Goal: Information Seeking & Learning: Learn about a topic

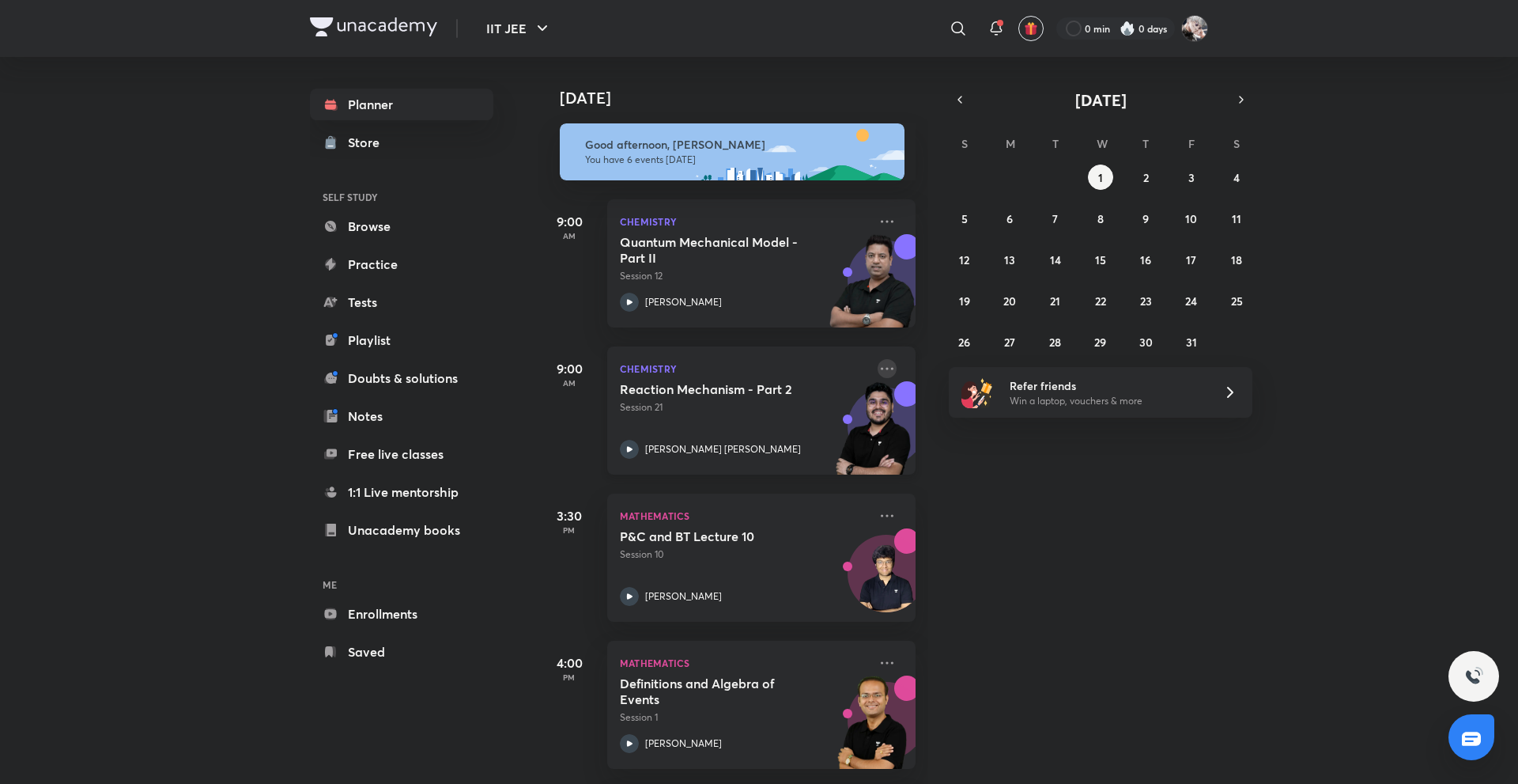
click at [877, 369] on icon at bounding box center [887, 369] width 19 height 19
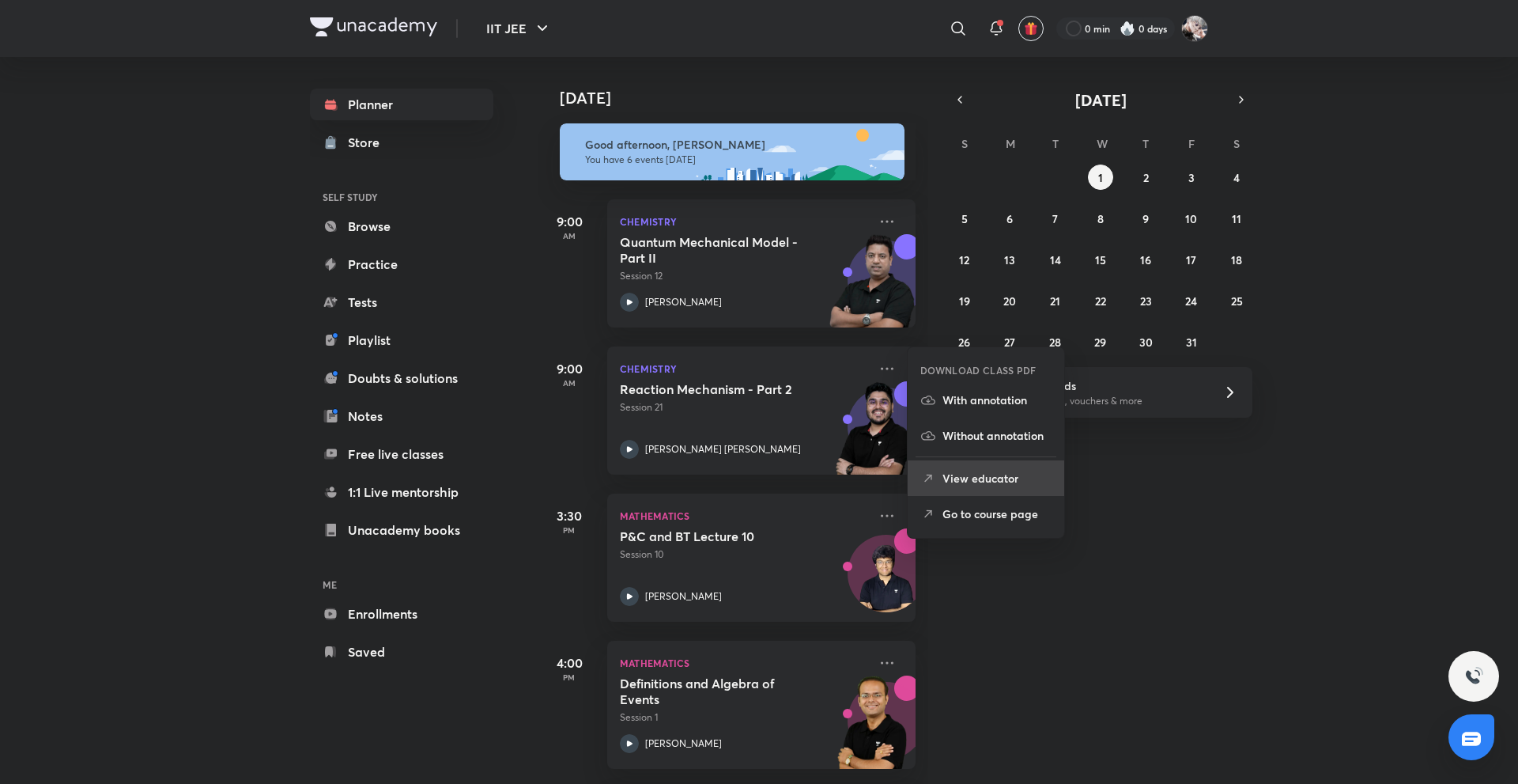
click at [974, 488] on li "View educator" at bounding box center [986, 478] width 157 height 36
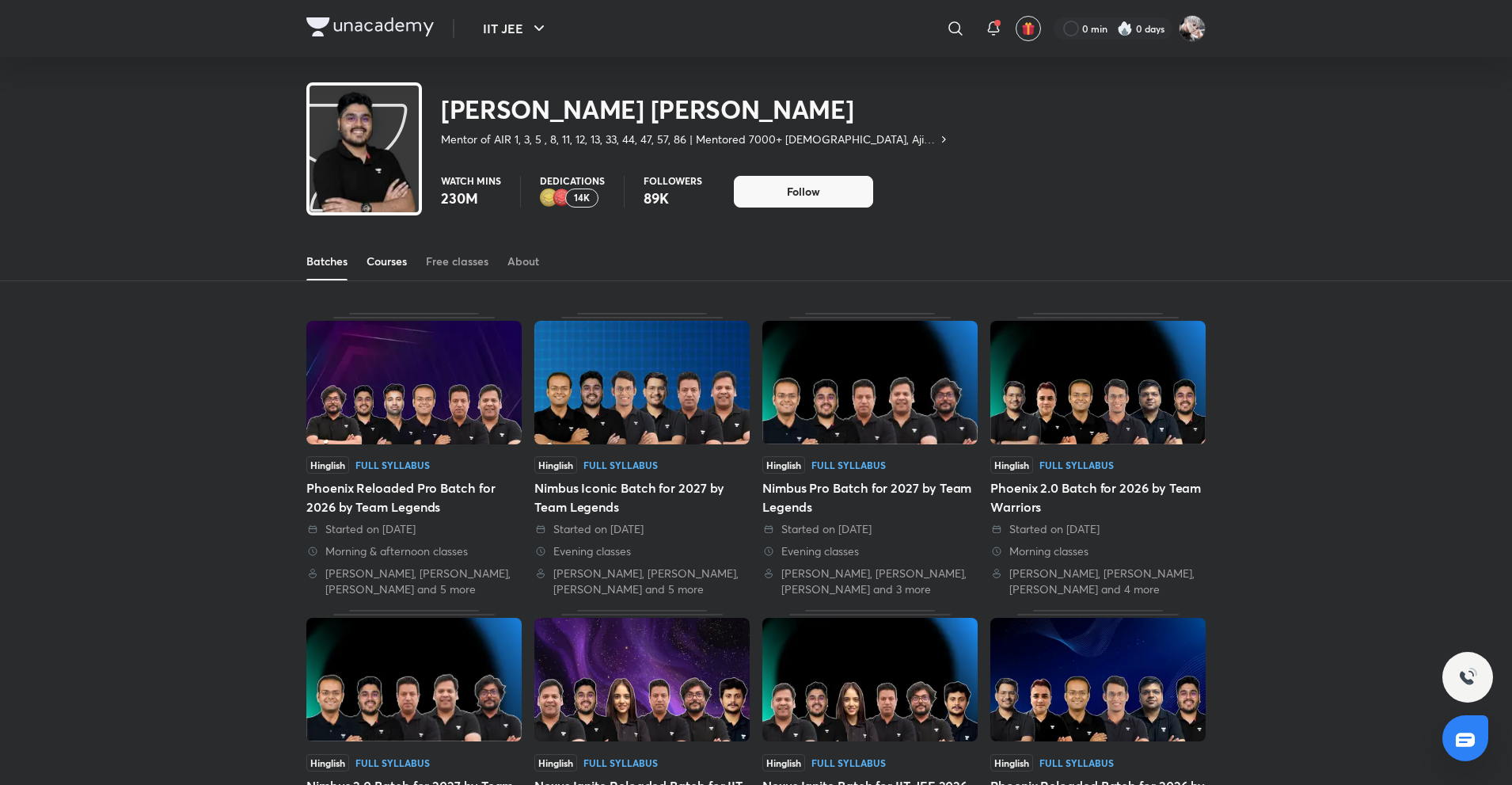
click at [393, 258] on div "Courses" at bounding box center [387, 261] width 40 height 15
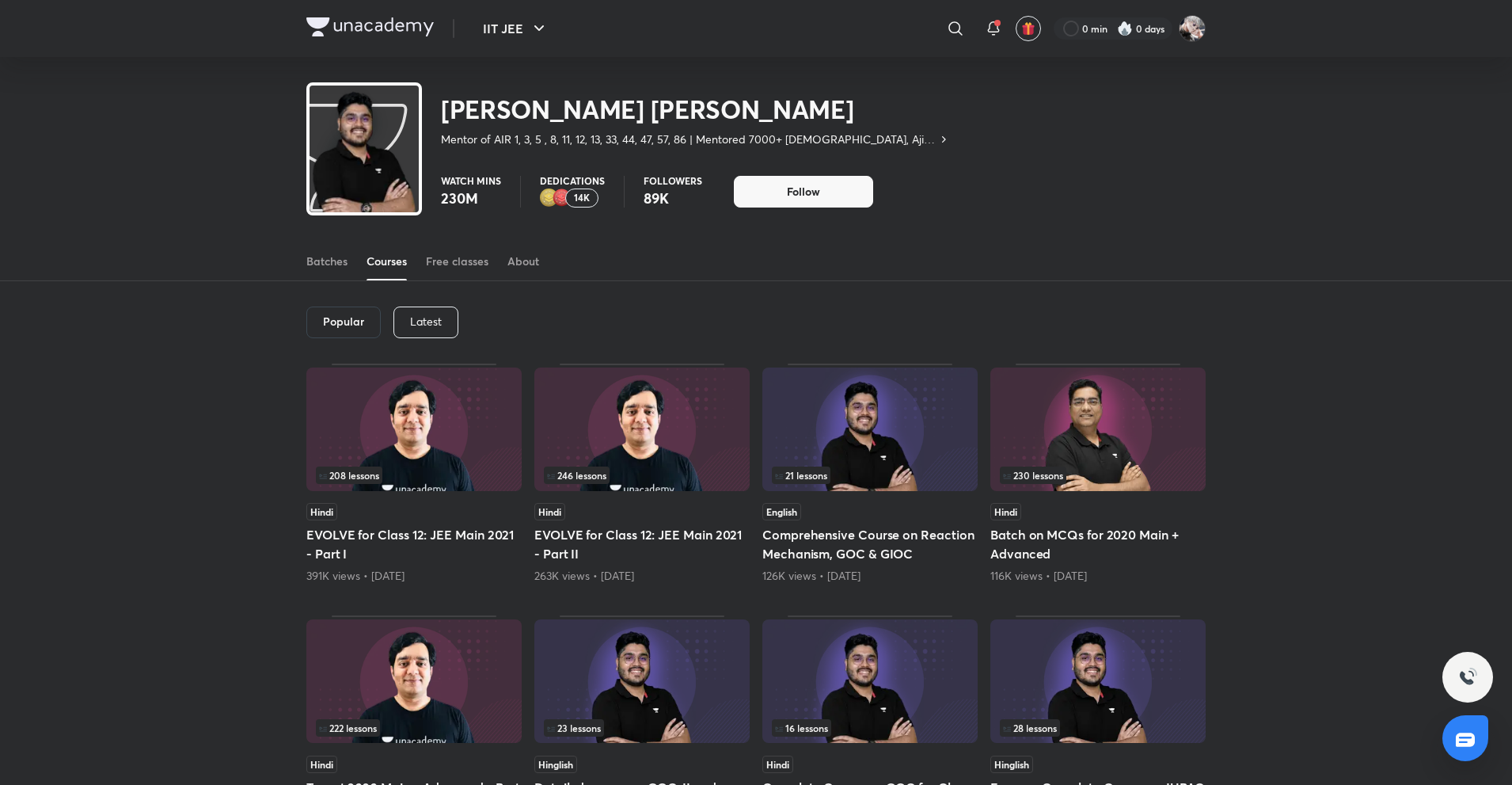
click at [441, 322] on p "Latest" at bounding box center [425, 321] width 32 height 13
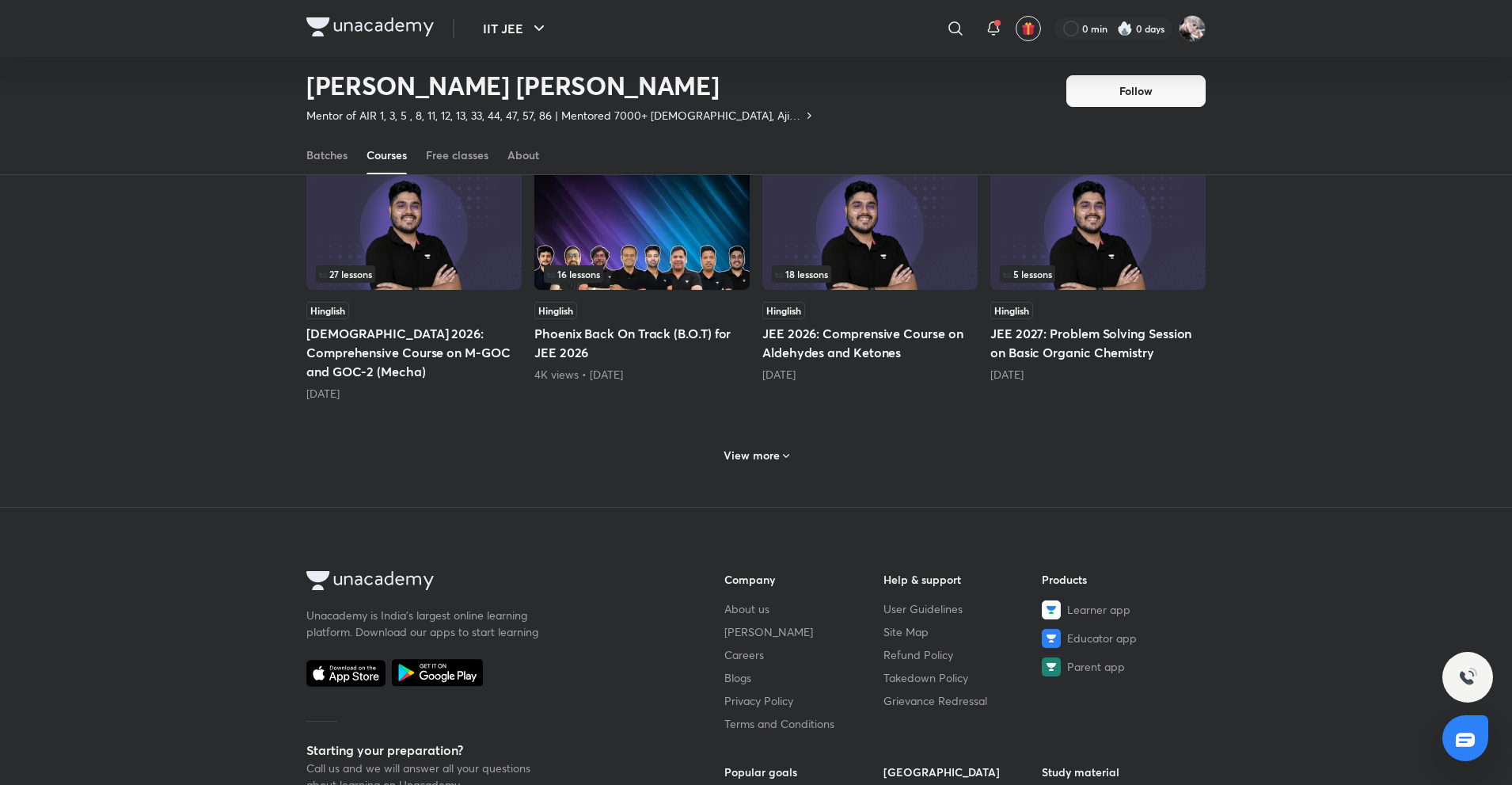
scroll to position [702, 0]
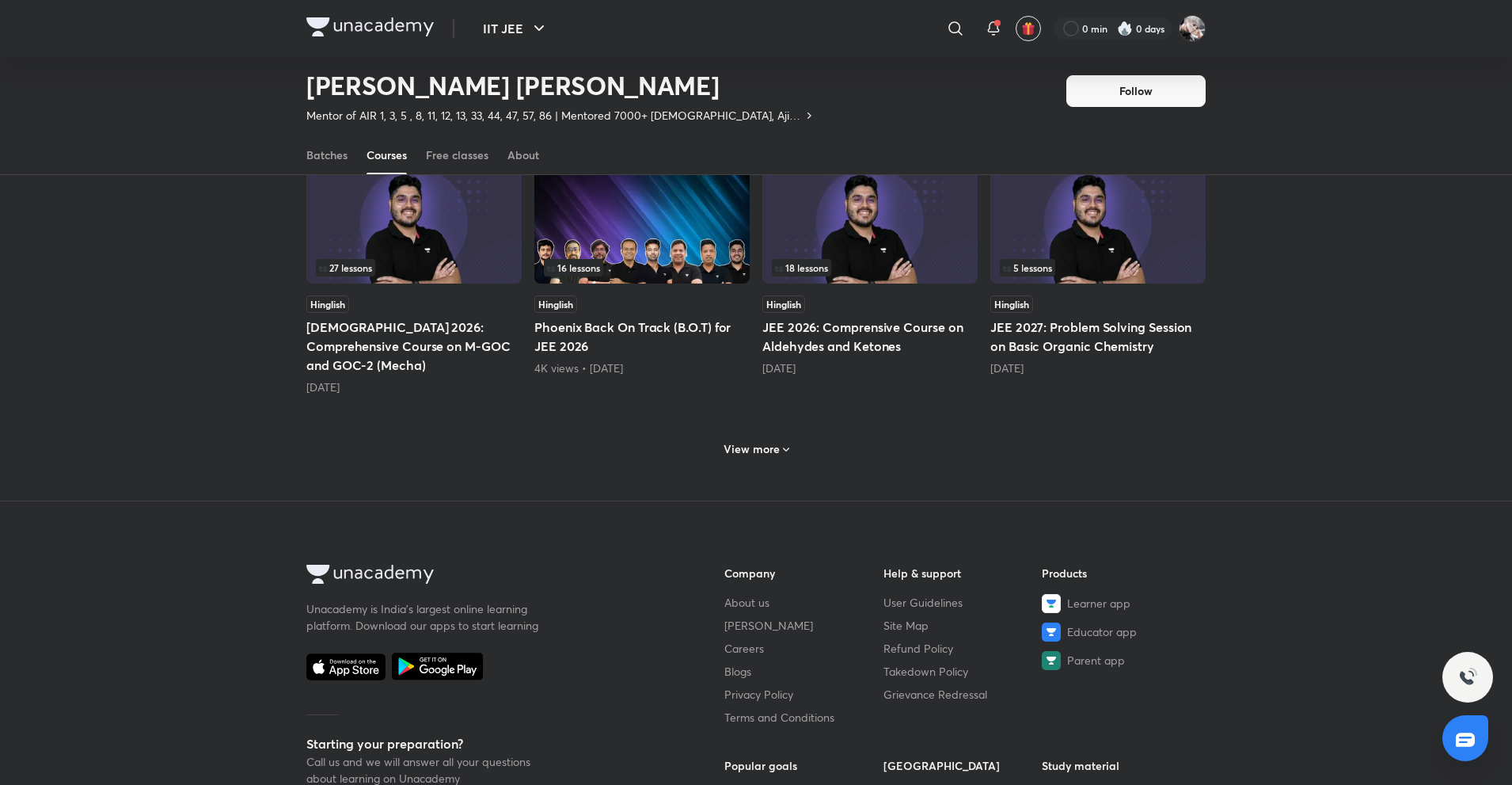
click at [775, 441] on h6 "View more" at bounding box center [751, 448] width 56 height 15
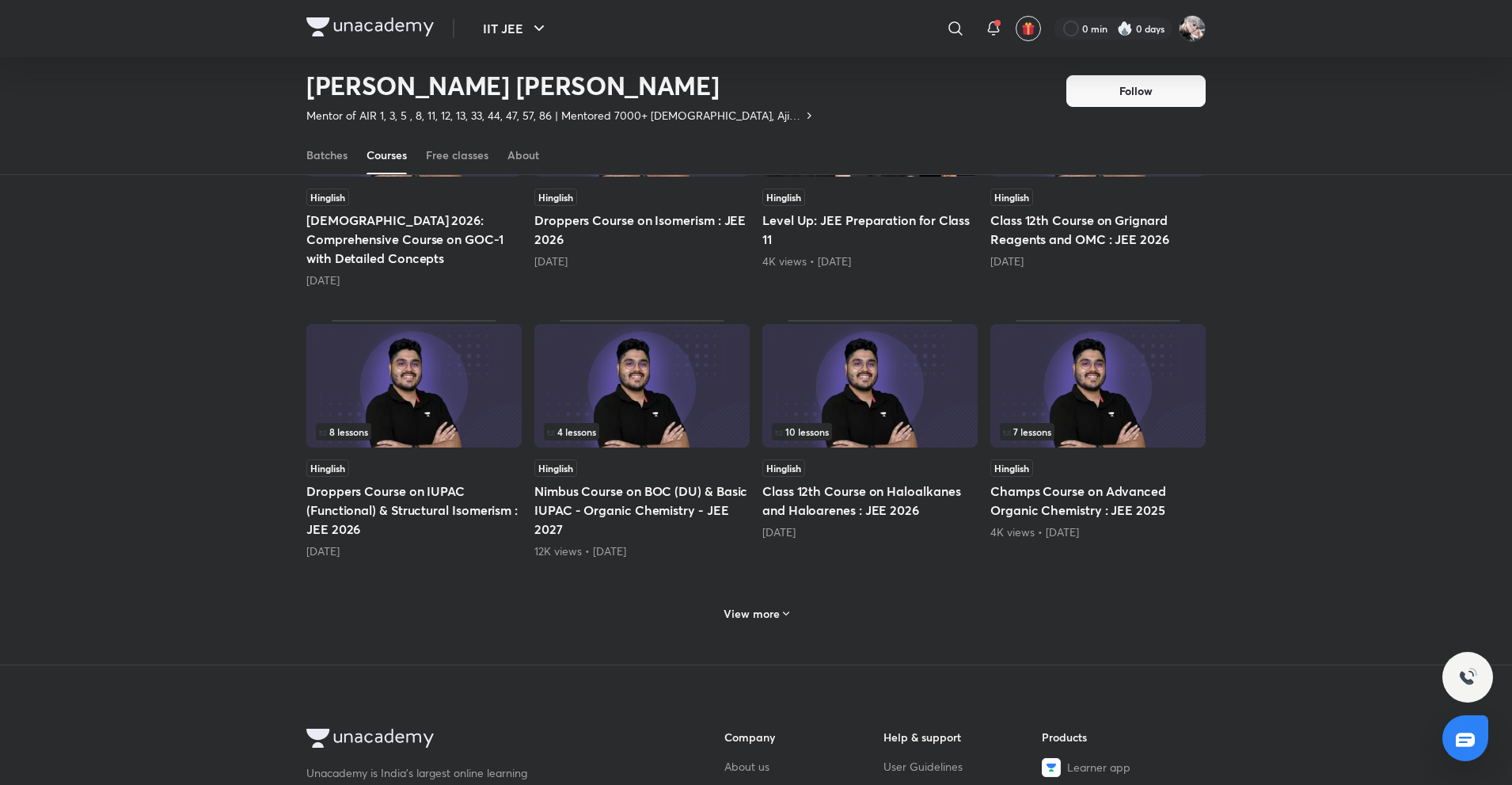
scroll to position [1336, 0]
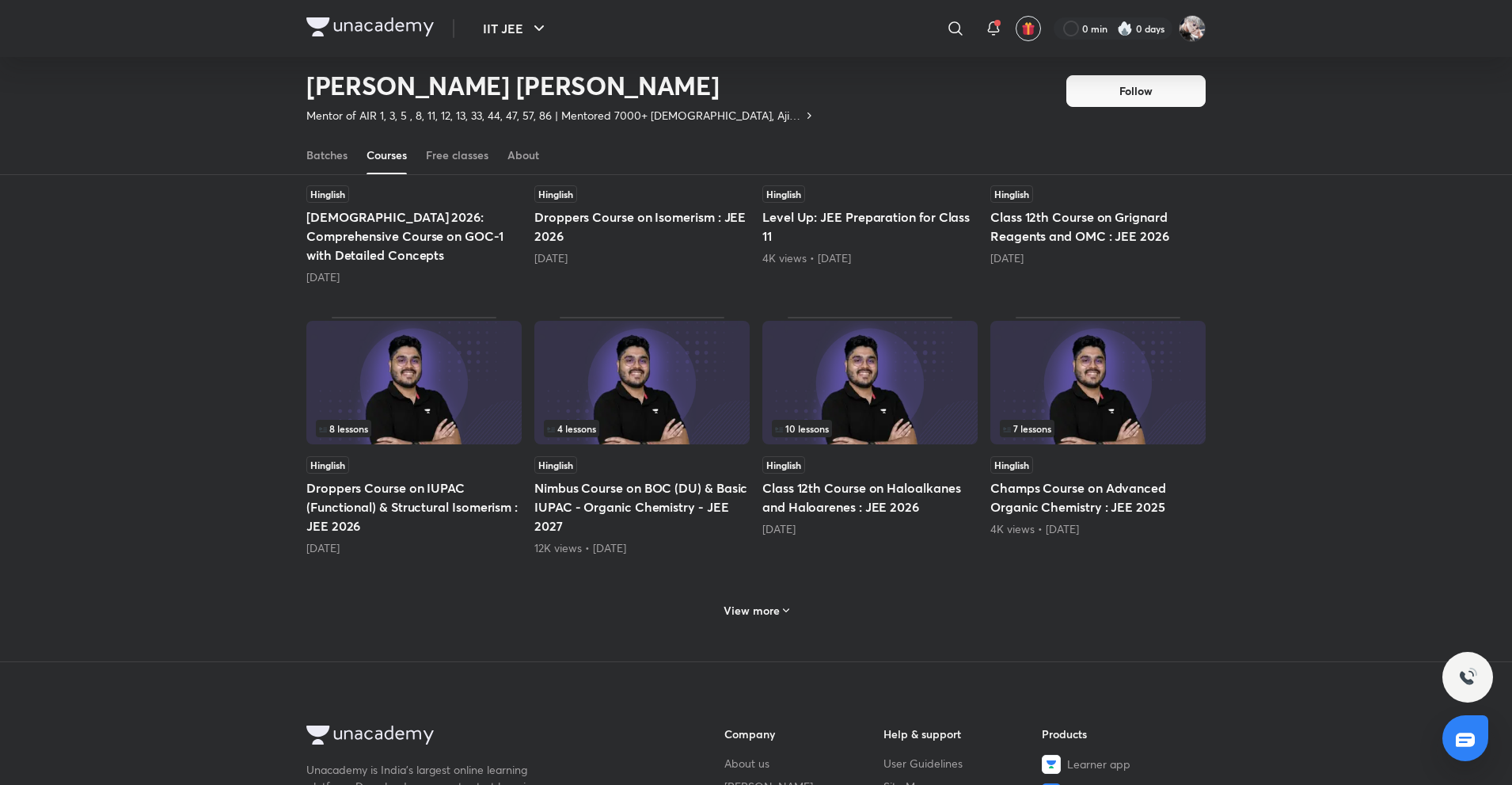
click at [762, 597] on div "View more" at bounding box center [756, 609] width 78 height 25
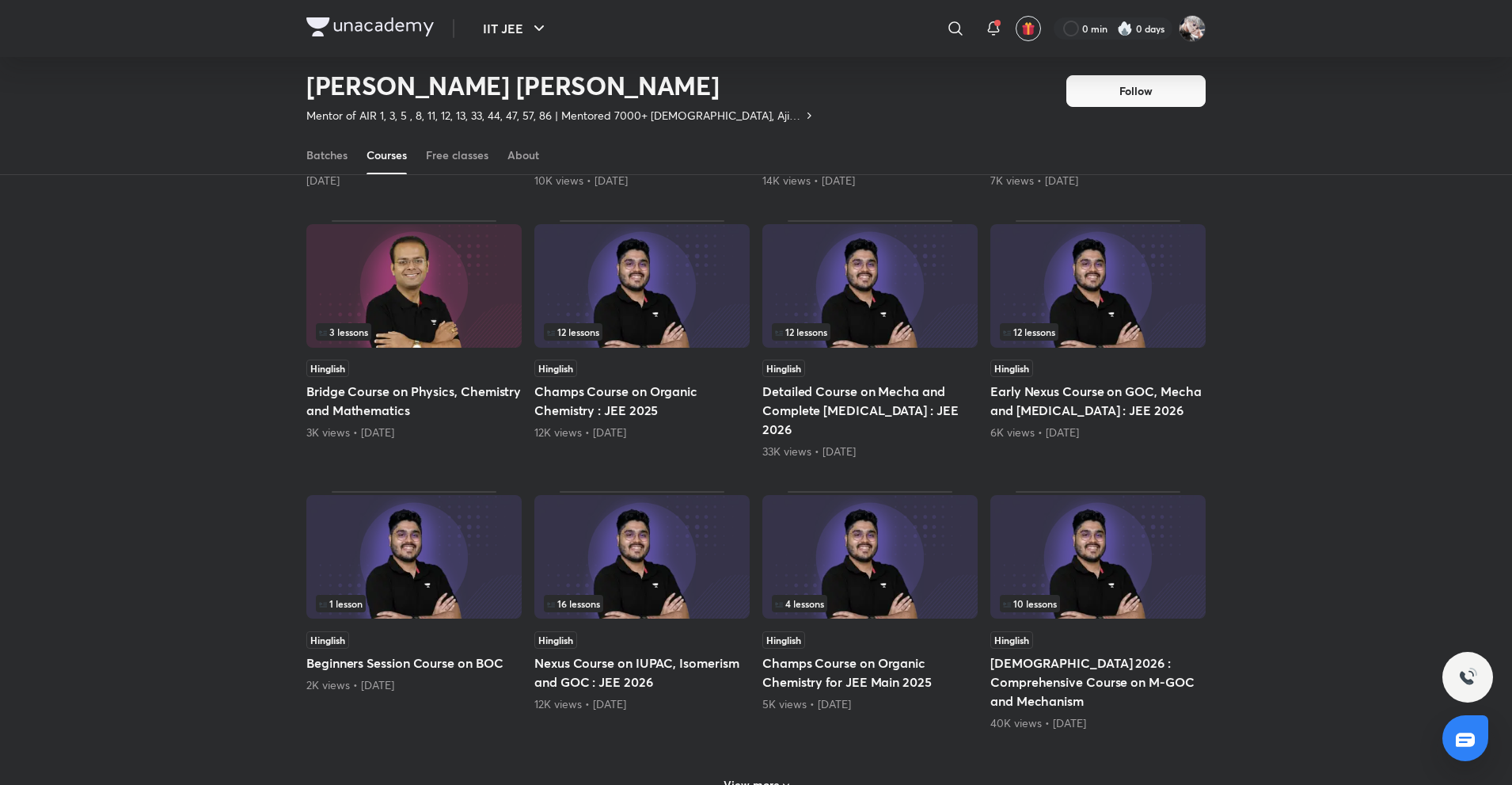
scroll to position [1969, 0]
